Goal: Information Seeking & Learning: Learn about a topic

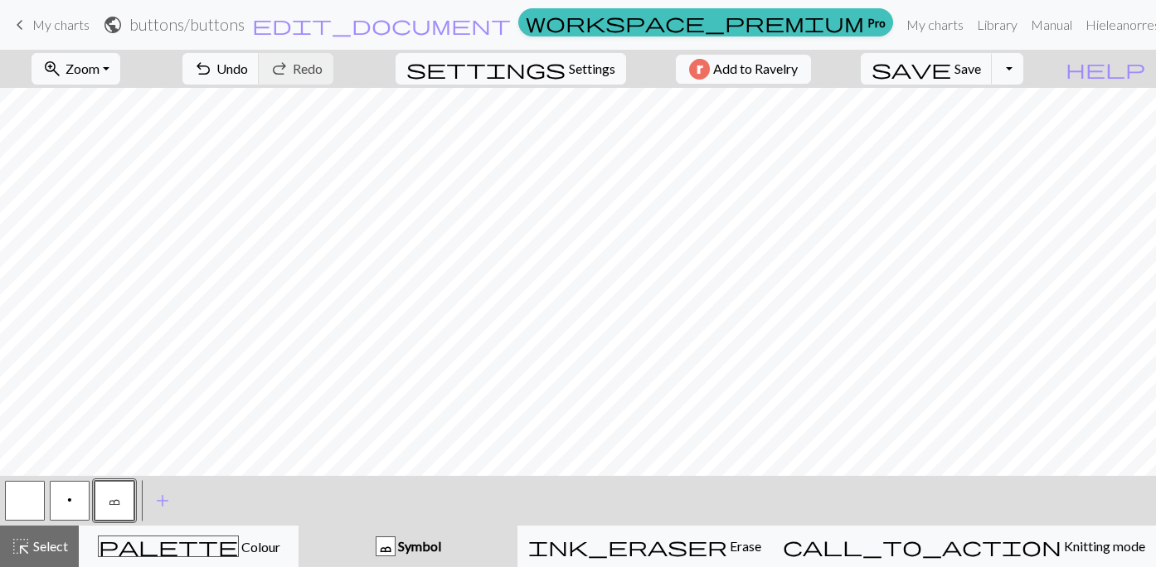
click at [48, 30] on span "My charts" at bounding box center [60, 25] width 57 height 16
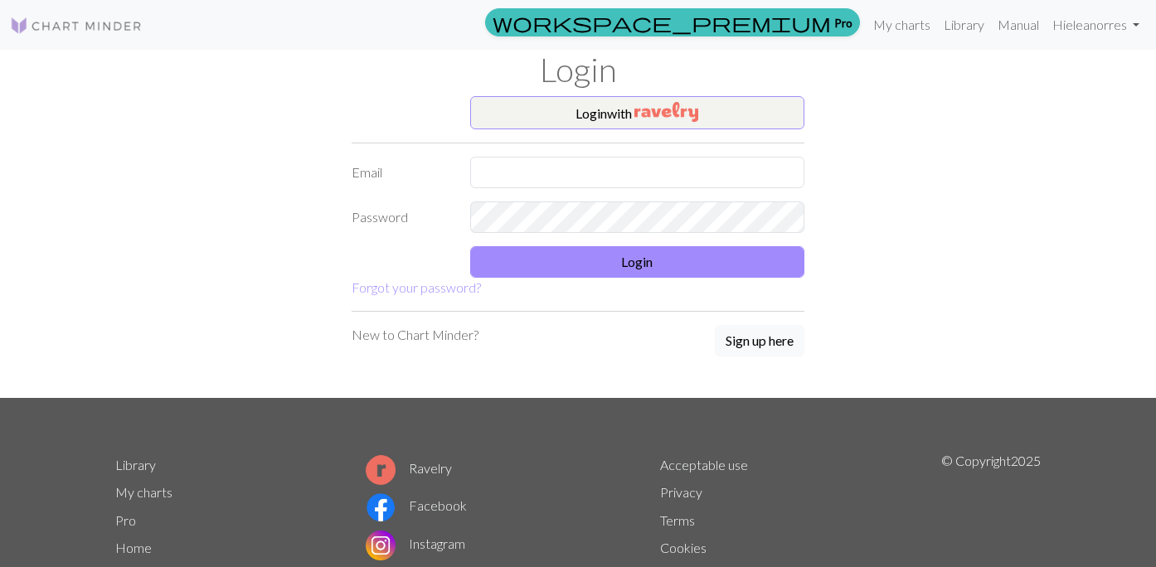
click at [56, 19] on img at bounding box center [76, 26] width 133 height 20
click at [954, 17] on link "Library" at bounding box center [964, 24] width 54 height 33
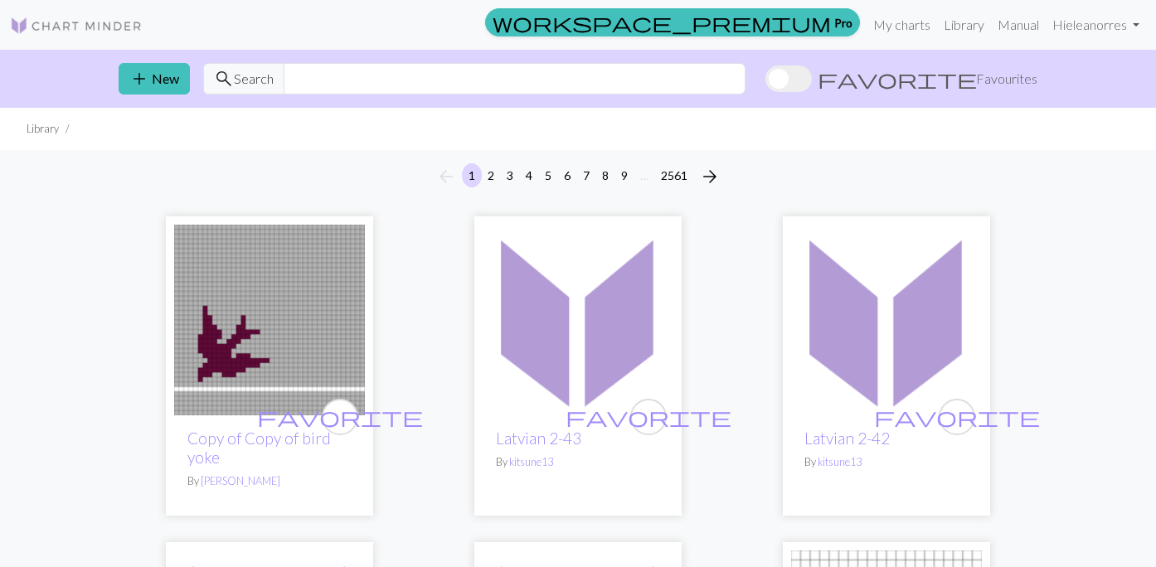
click at [74, 23] on img at bounding box center [76, 26] width 133 height 20
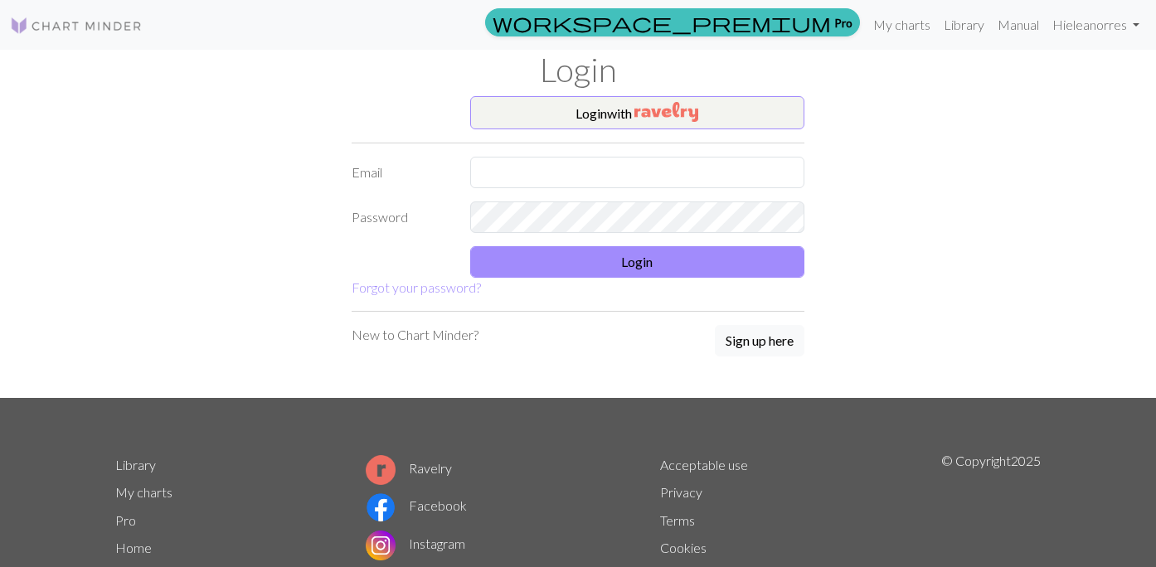
scroll to position [88, 0]
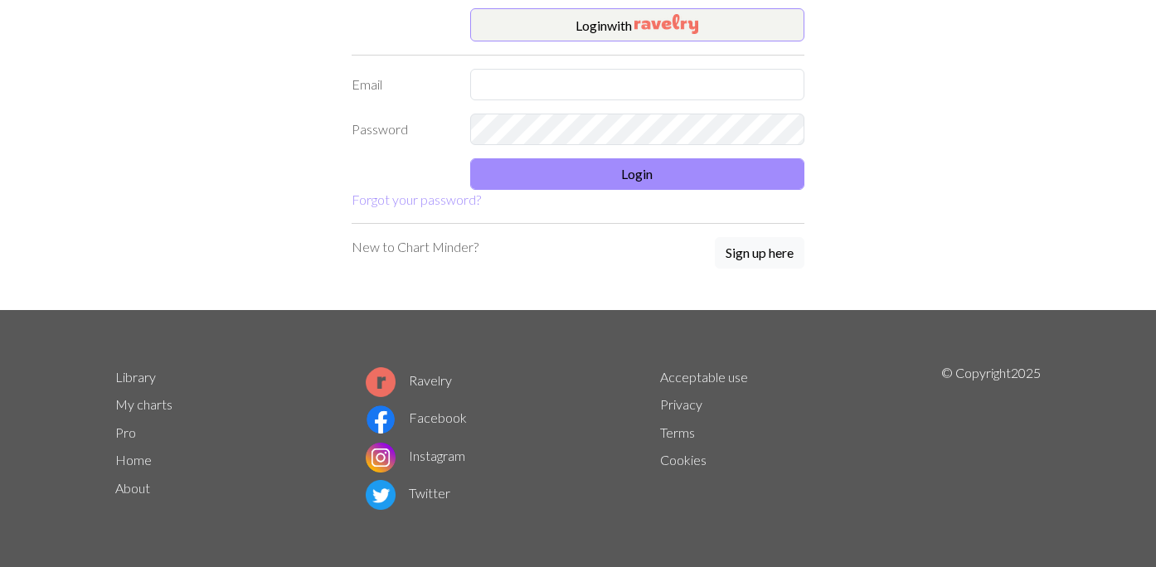
click at [143, 453] on link "Home" at bounding box center [133, 460] width 36 height 16
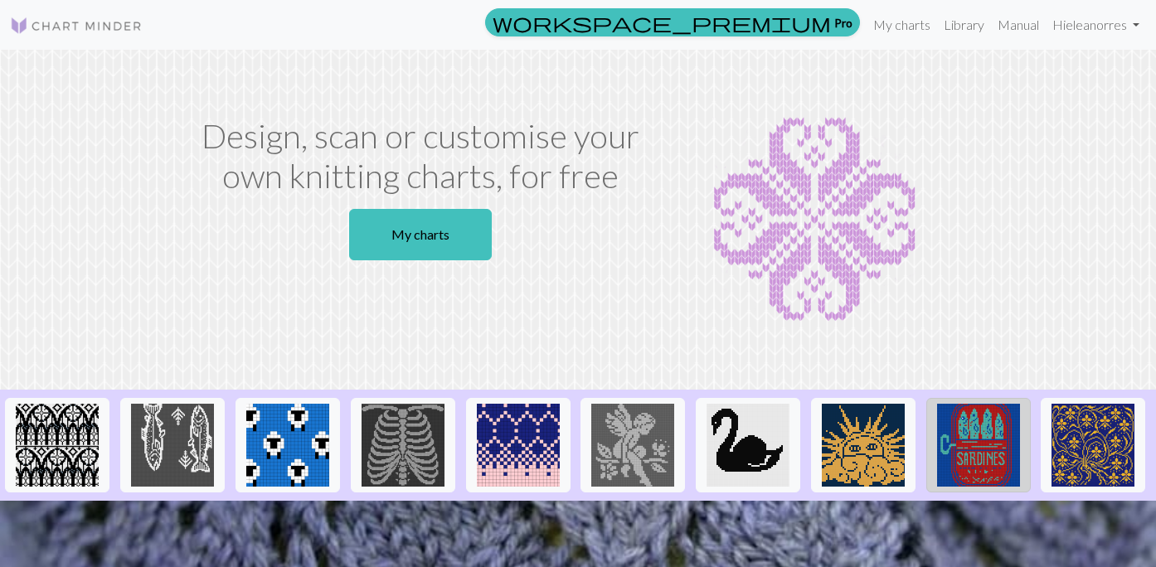
click at [987, 472] on img at bounding box center [978, 445] width 83 height 83
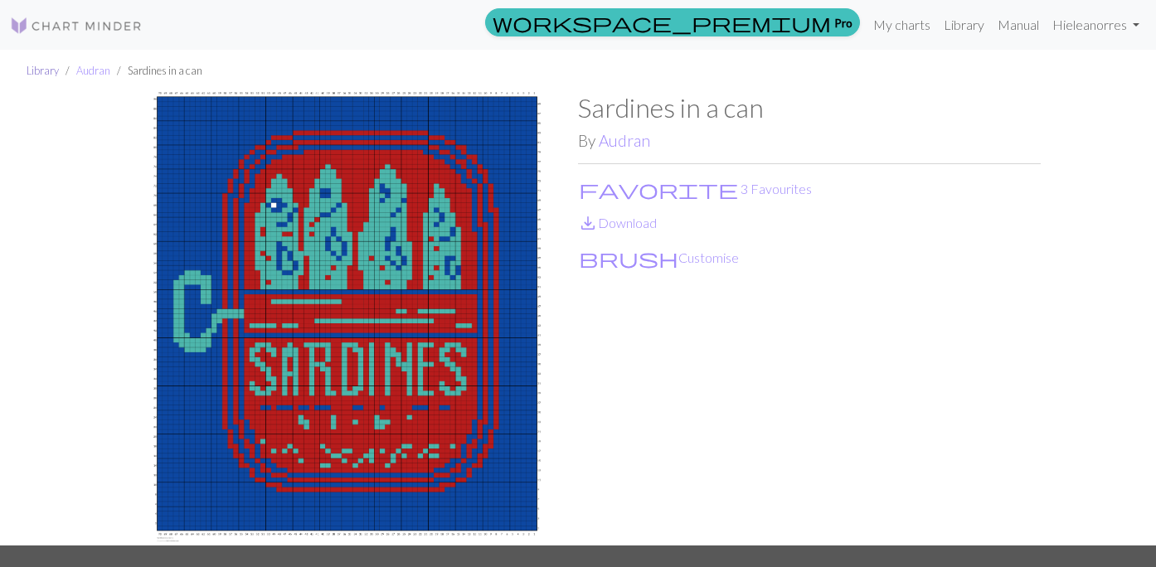
click at [46, 73] on link "Library" at bounding box center [43, 70] width 32 height 13
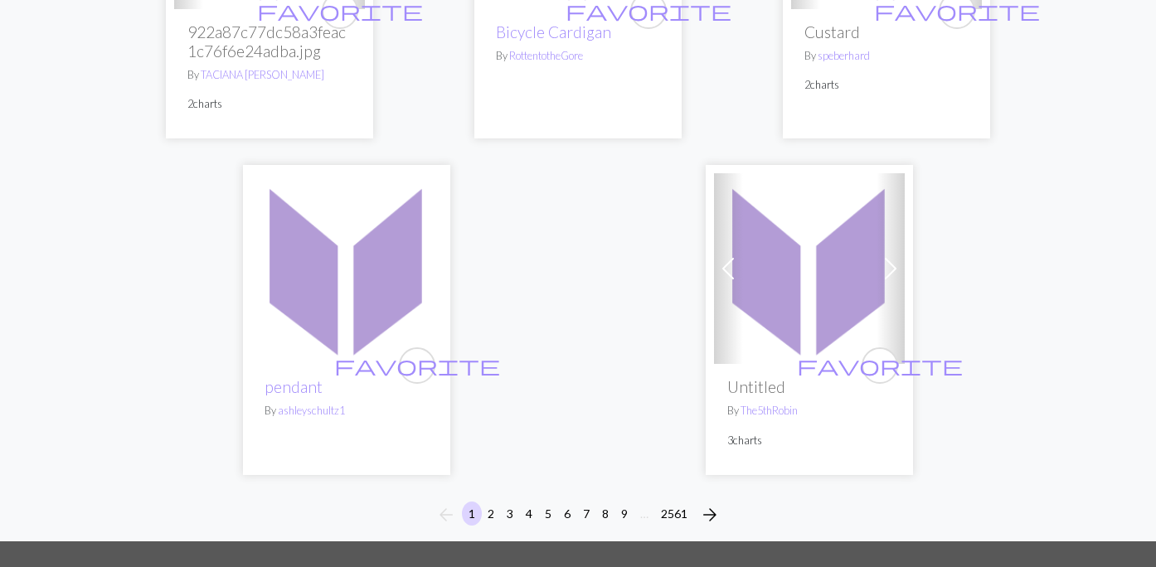
scroll to position [5809, 0]
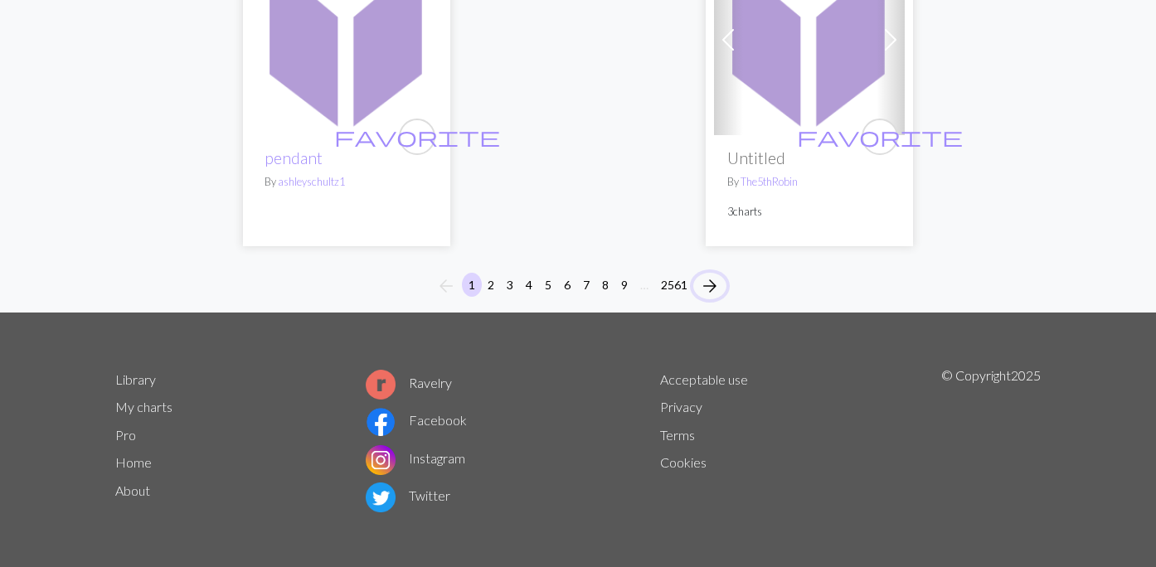
click at [714, 287] on span "arrow_forward" at bounding box center [710, 285] width 20 height 23
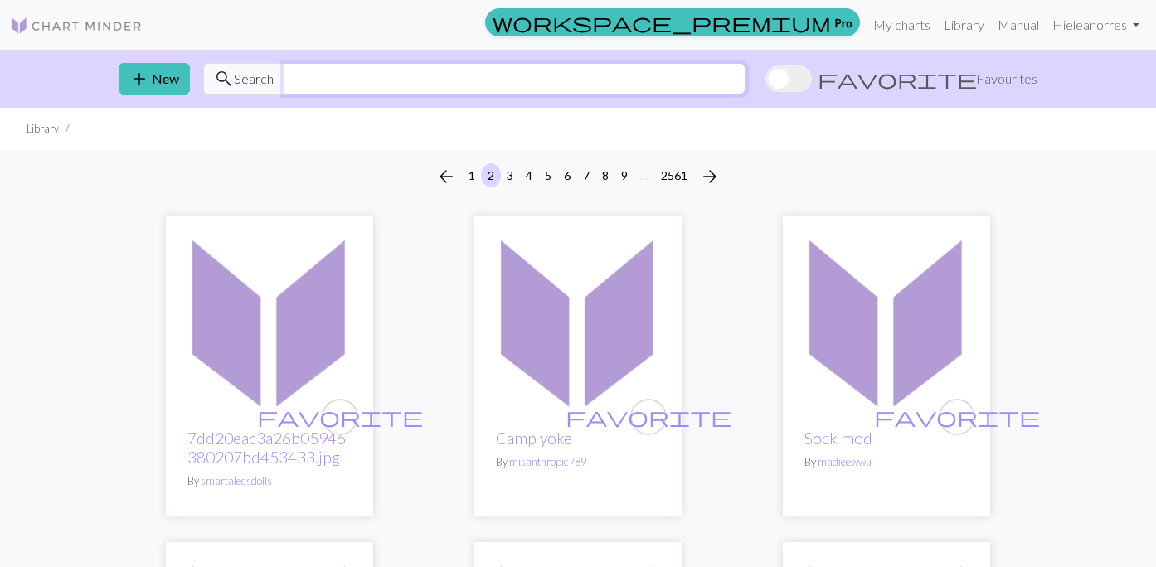
click at [340, 93] on input "text" at bounding box center [515, 79] width 462 height 32
type input "cat"
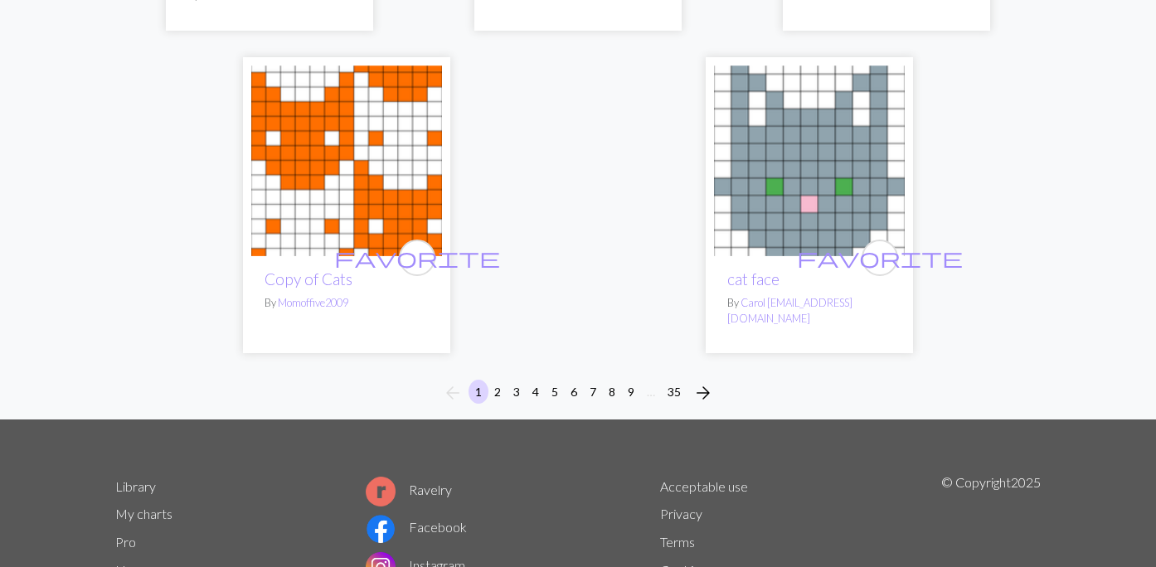
scroll to position [6035, 0]
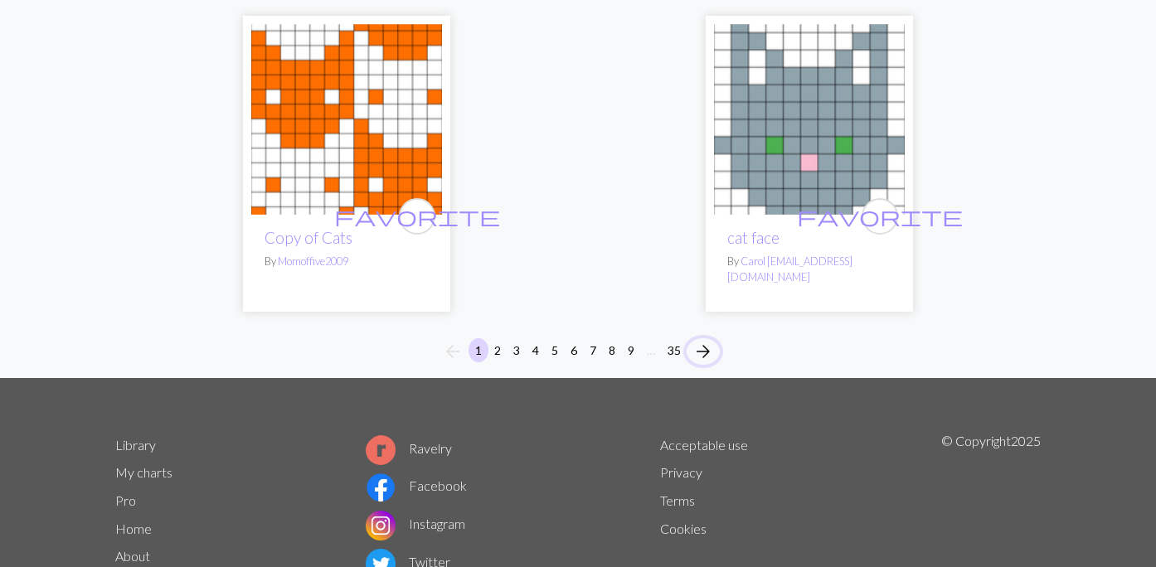
click at [706, 340] on span "arrow_forward" at bounding box center [703, 351] width 20 height 23
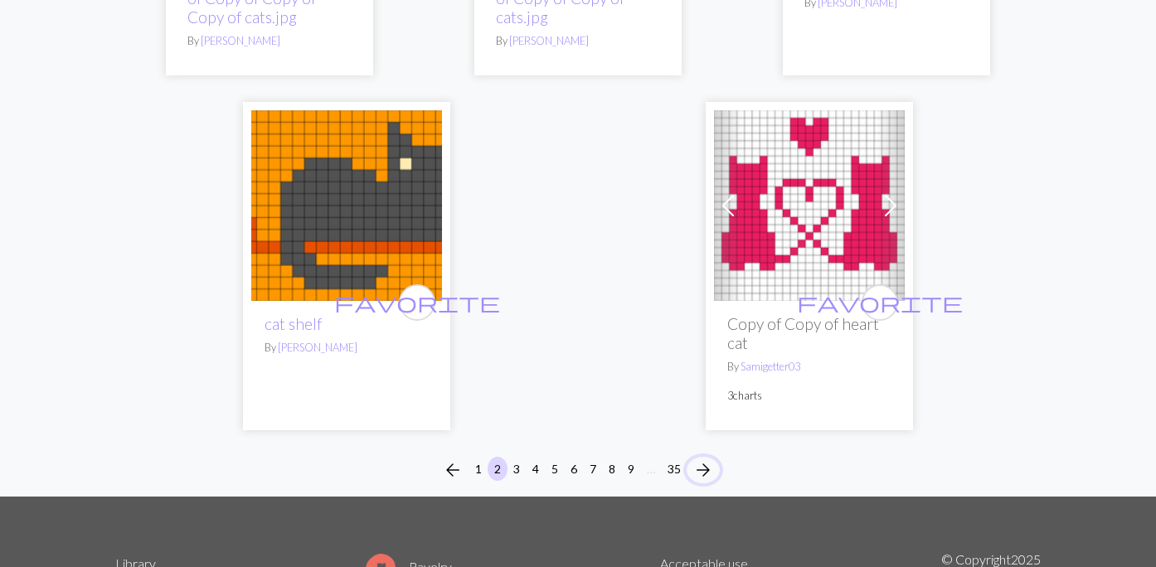
scroll to position [6233, 0]
